Goal: Transaction & Acquisition: Register for event/course

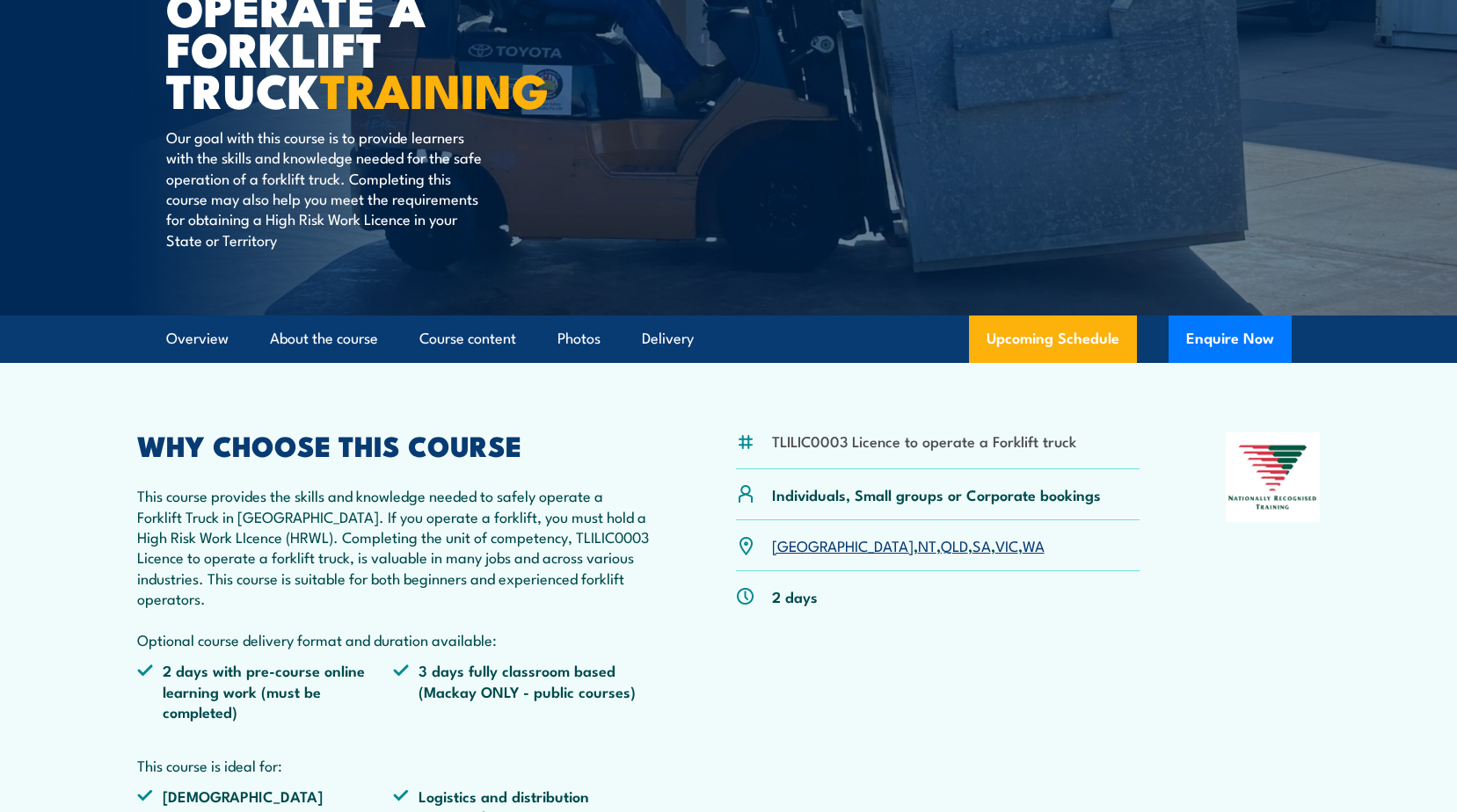
scroll to position [264, 0]
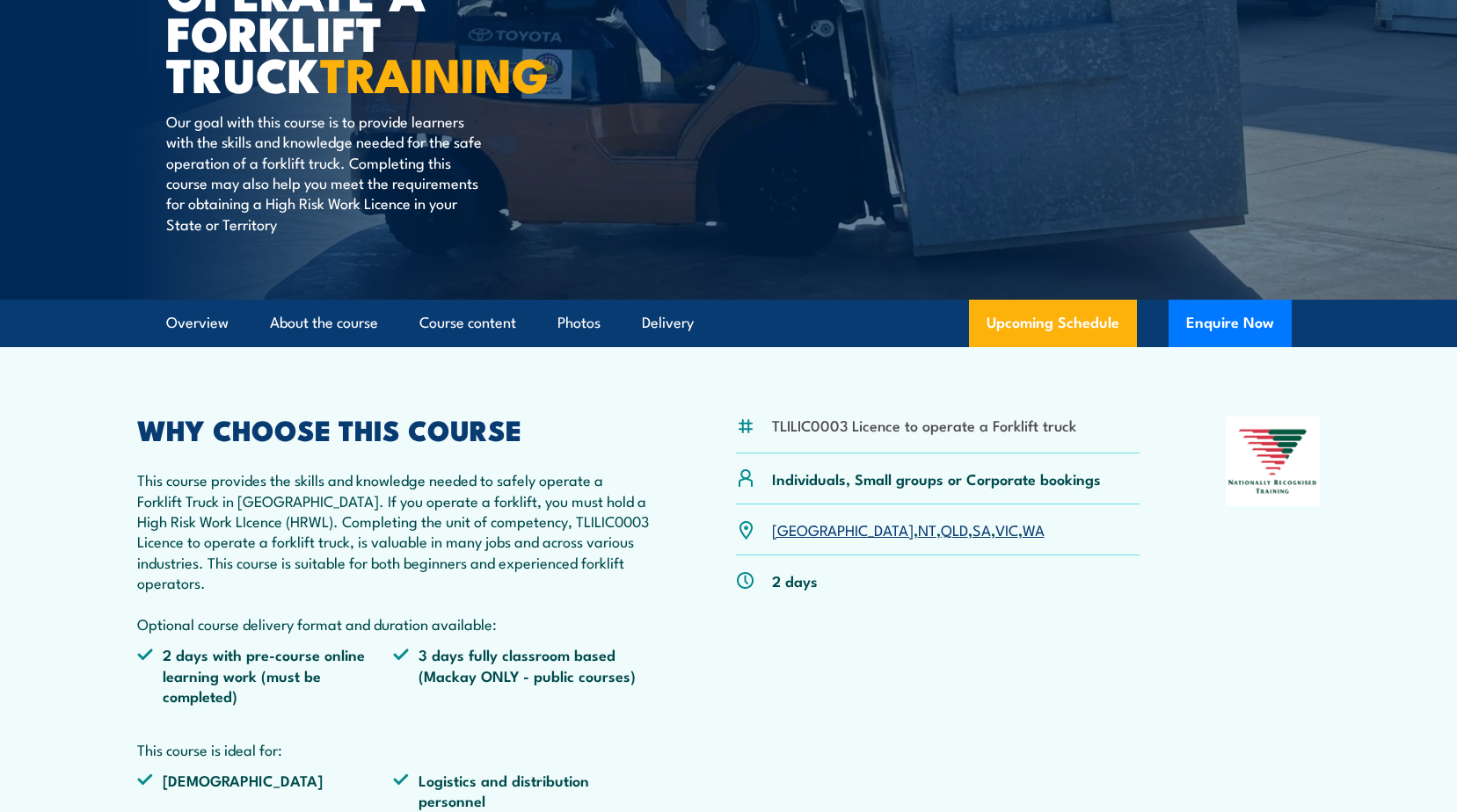
click at [996, 531] on link "VIC" at bounding box center [1007, 529] width 23 height 21
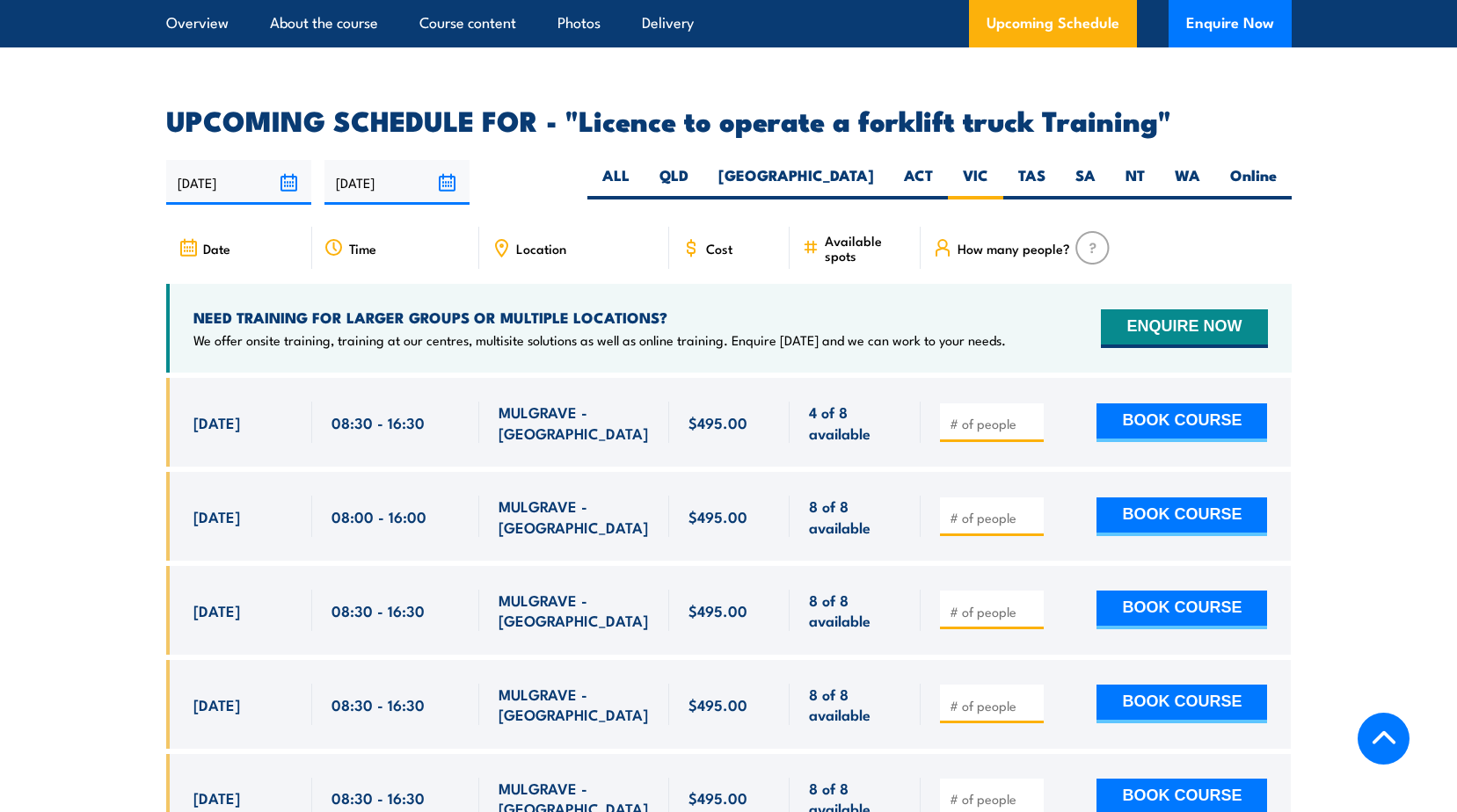
scroll to position [2766, 0]
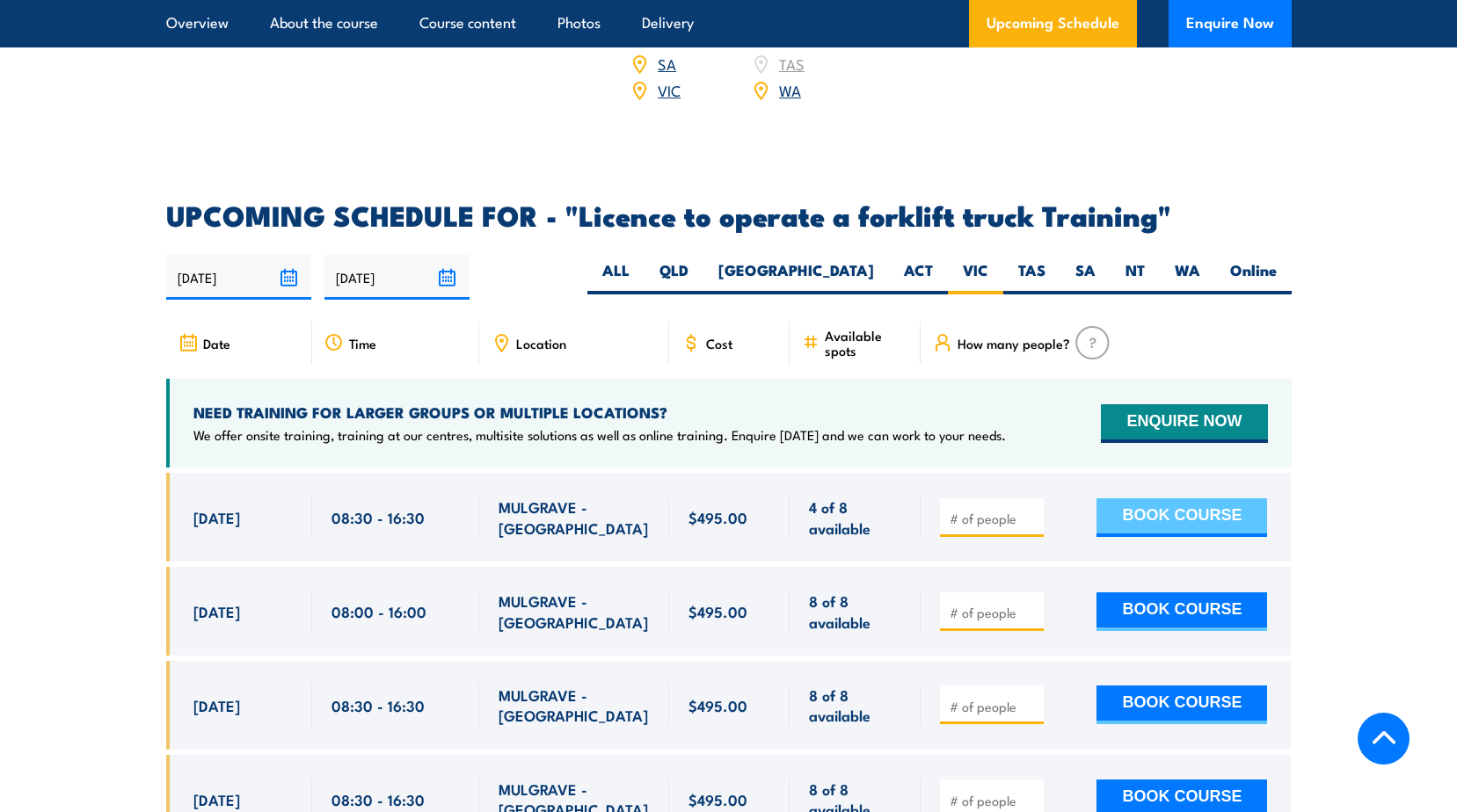
click at [1156, 502] on button "BOOK COURSE" at bounding box center [1182, 518] width 171 height 39
click at [973, 505] on div at bounding box center [992, 518] width 104 height 39
drag, startPoint x: 973, startPoint y: 505, endPoint x: 968, endPoint y: 487, distance: 18.7
click at [968, 510] on input "number" at bounding box center [994, 519] width 88 height 17
type input "1"
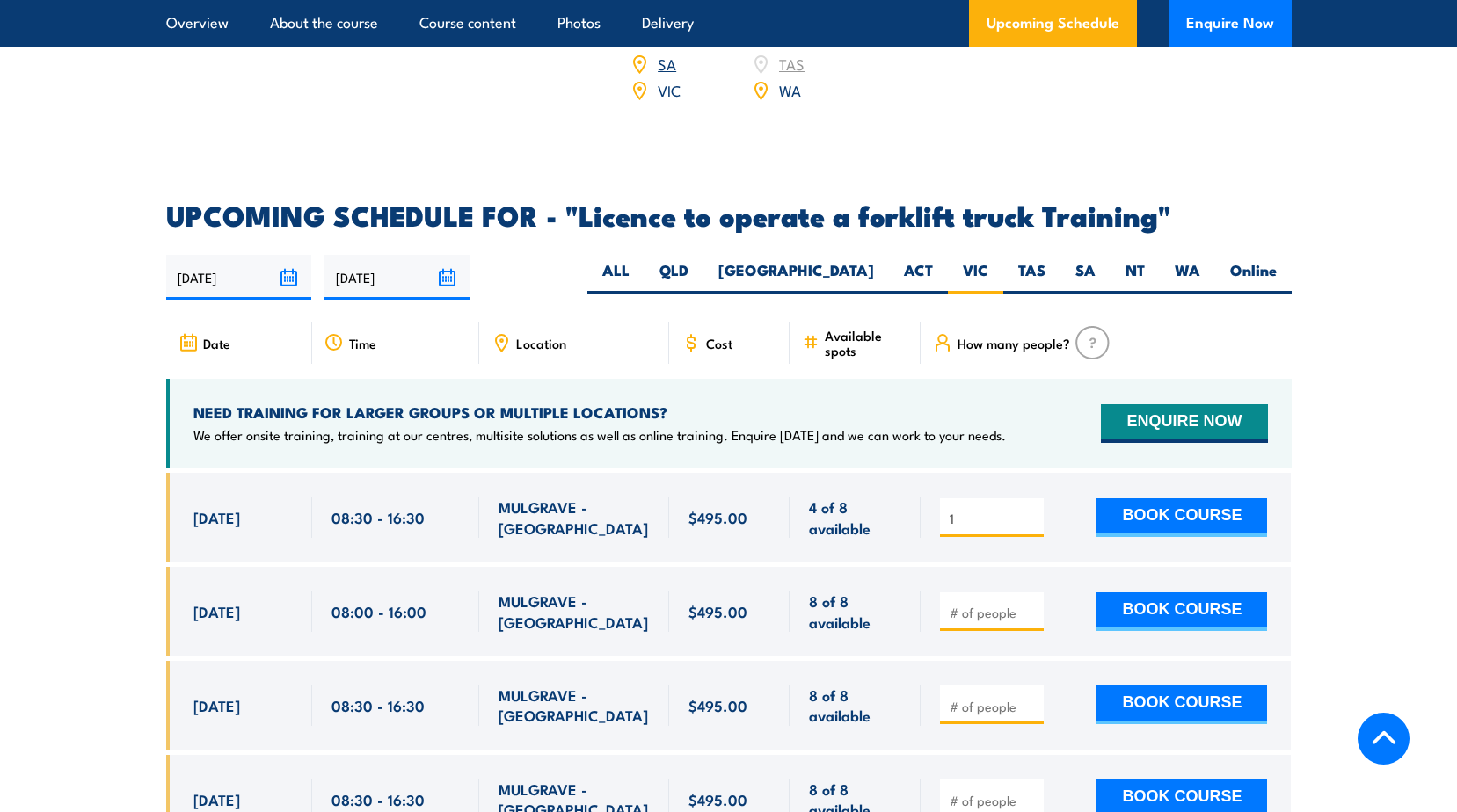
click at [1033, 510] on input "1" at bounding box center [994, 519] width 88 height 17
click at [1152, 498] on button "BOOK COURSE" at bounding box center [1182, 518] width 171 height 39
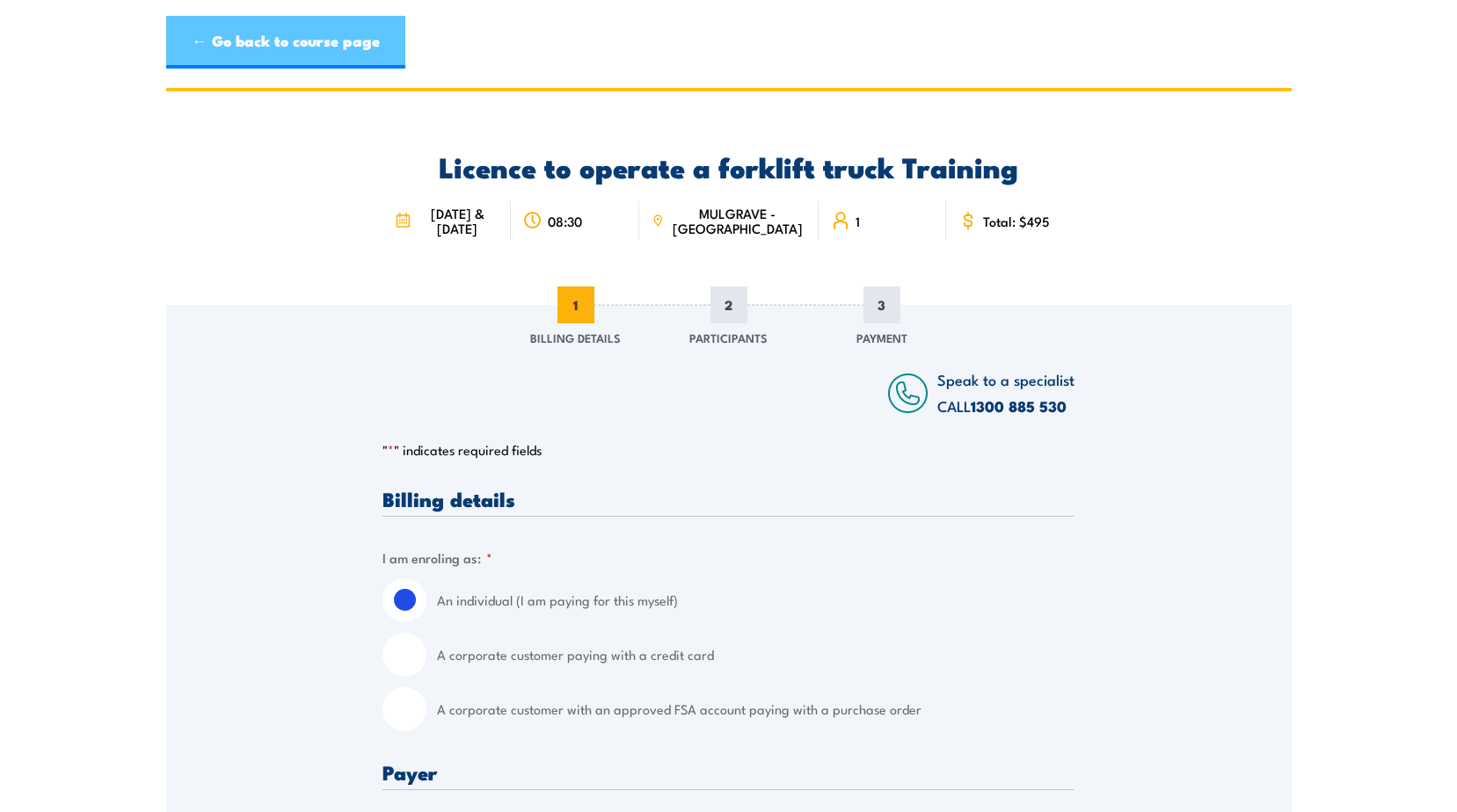
click at [228, 39] on link "← Go back to course page" at bounding box center [286, 42] width 239 height 52
